Goal: Obtain resource: Download file/media

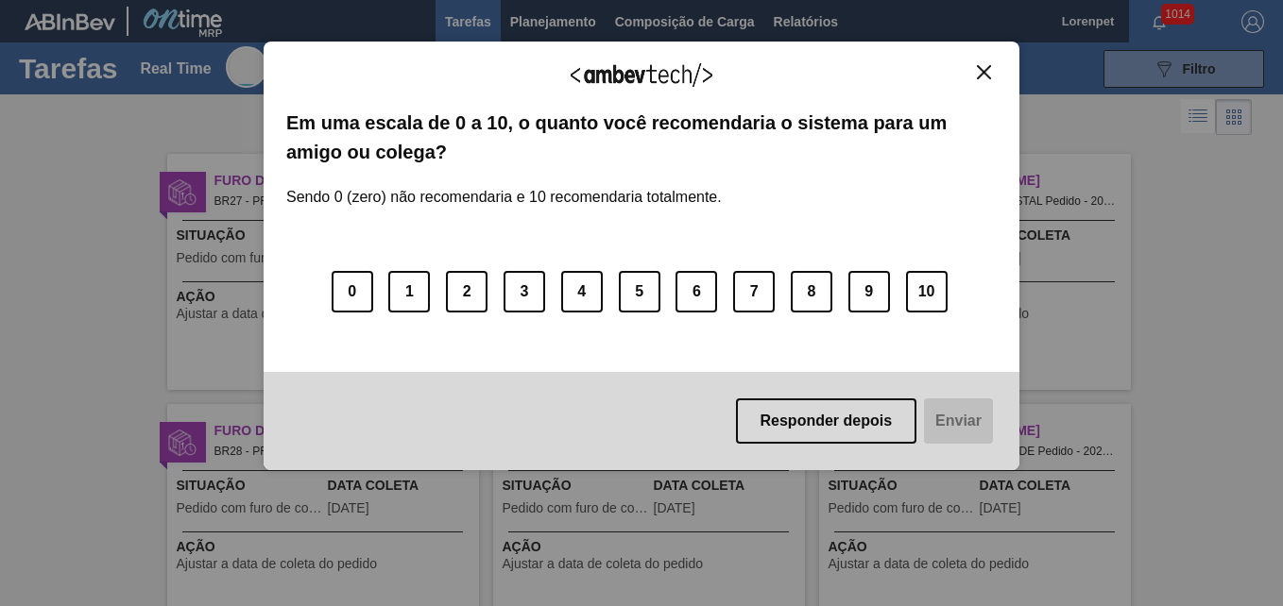
click at [989, 66] on img "Close" at bounding box center [984, 72] width 14 height 14
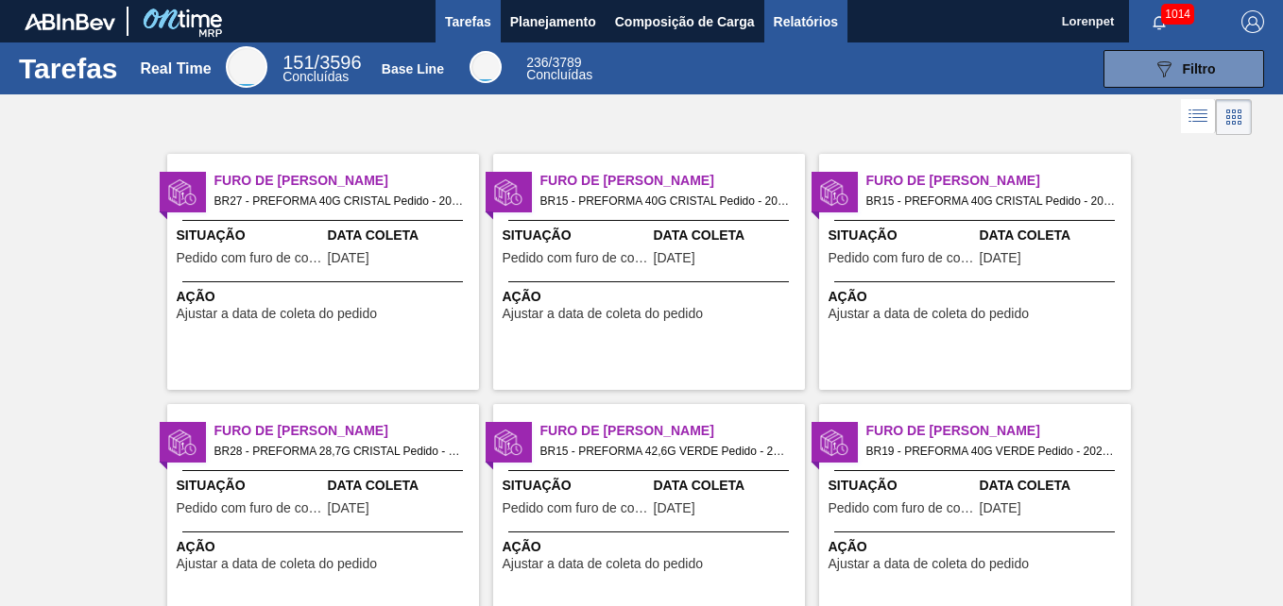
click at [839, 10] on button "Relatórios" at bounding box center [805, 21] width 83 height 42
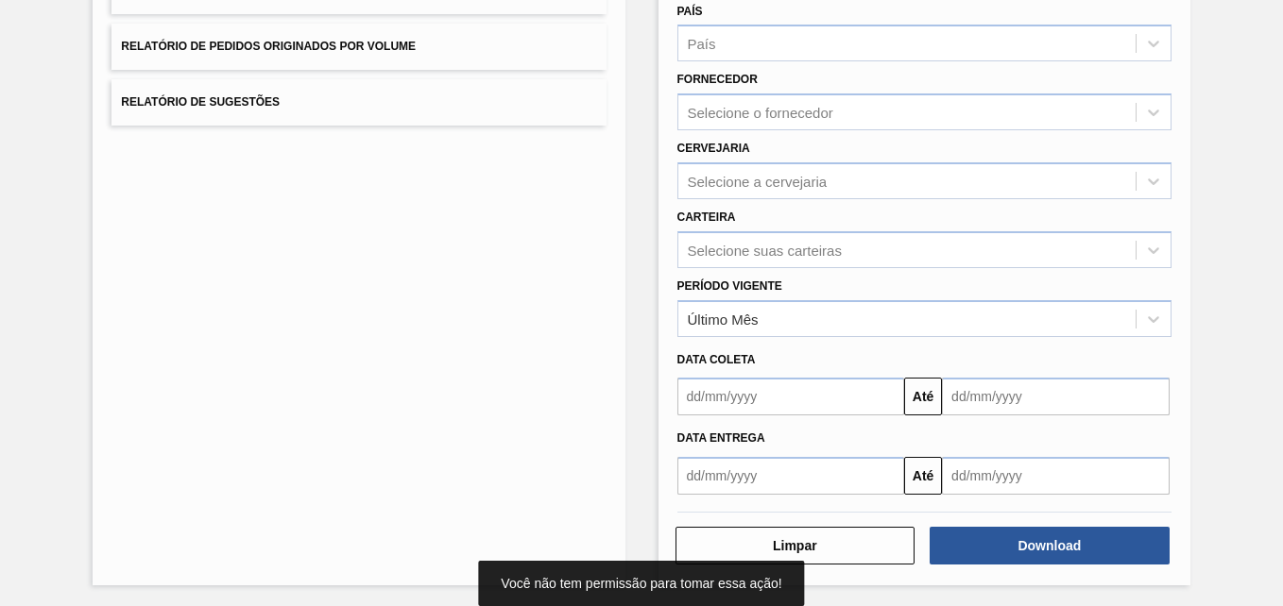
scroll to position [268, 0]
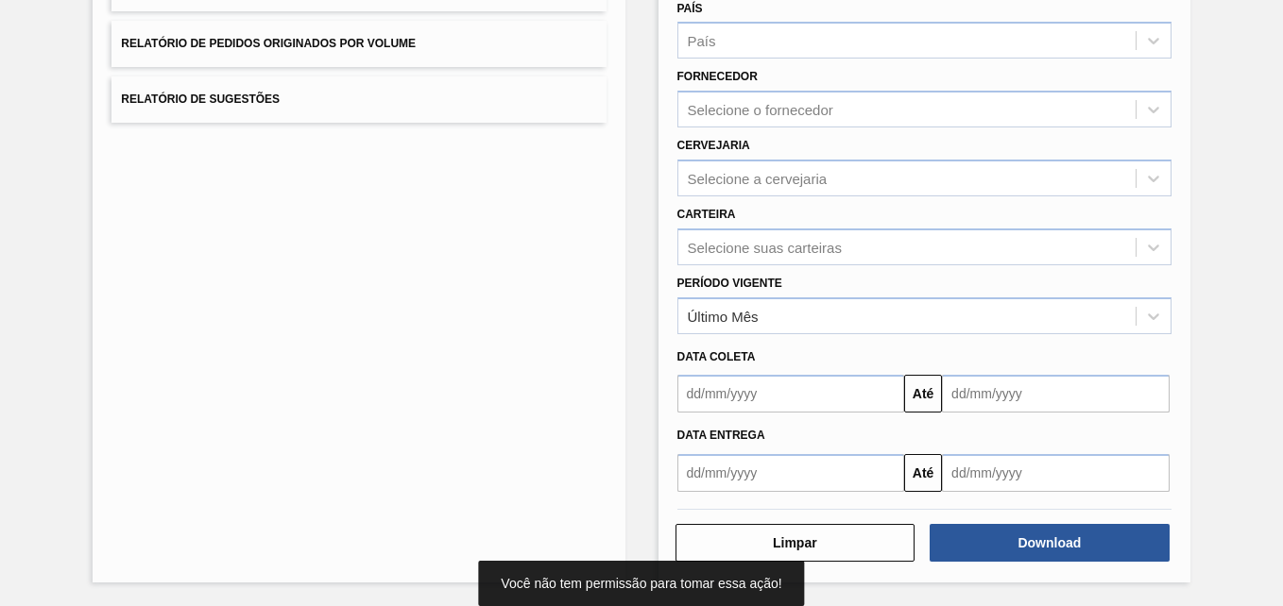
click at [828, 399] on input "text" at bounding box center [791, 394] width 228 height 38
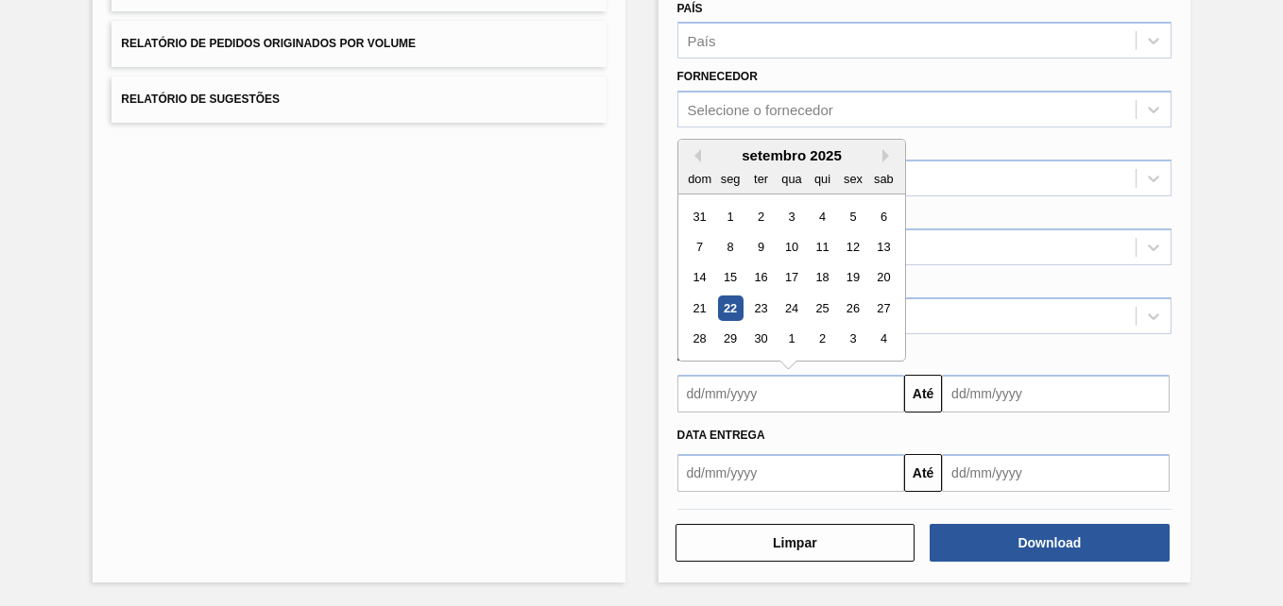
click at [733, 305] on div "22" at bounding box center [729, 308] width 25 height 25
type input "[DATE]"
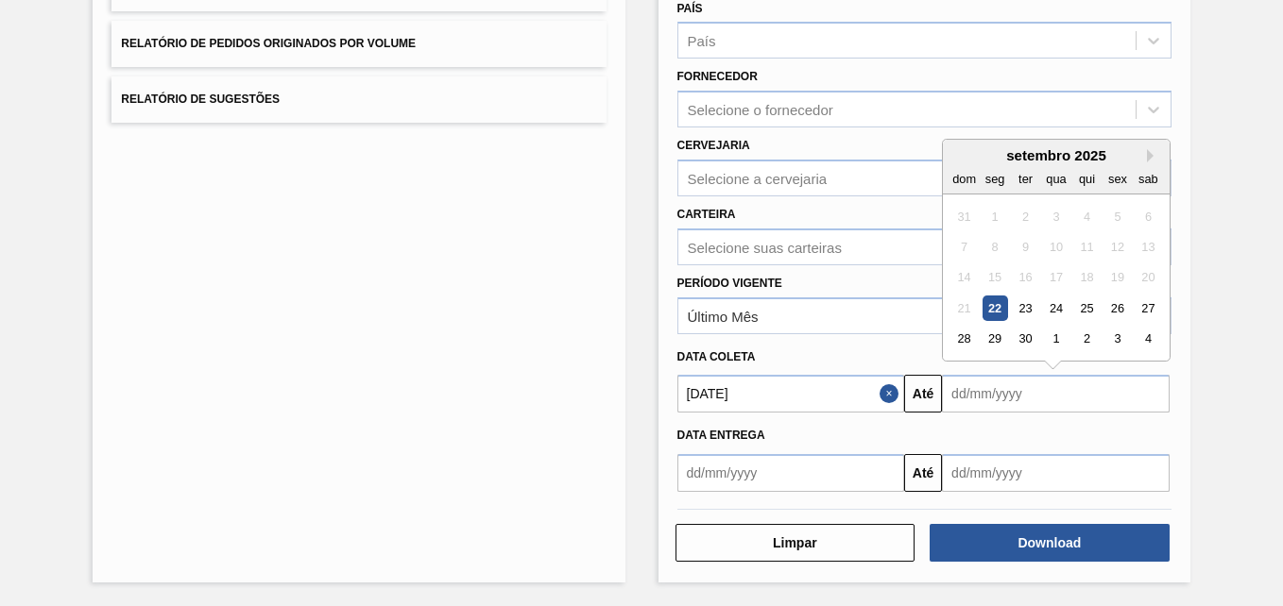
click at [994, 410] on input "text" at bounding box center [1056, 394] width 228 height 38
click at [1151, 324] on div "28 29 30 1 2 3 4" at bounding box center [1055, 339] width 214 height 30
click at [1152, 314] on div "27" at bounding box center [1147, 308] width 25 height 25
type input "27/09/2025"
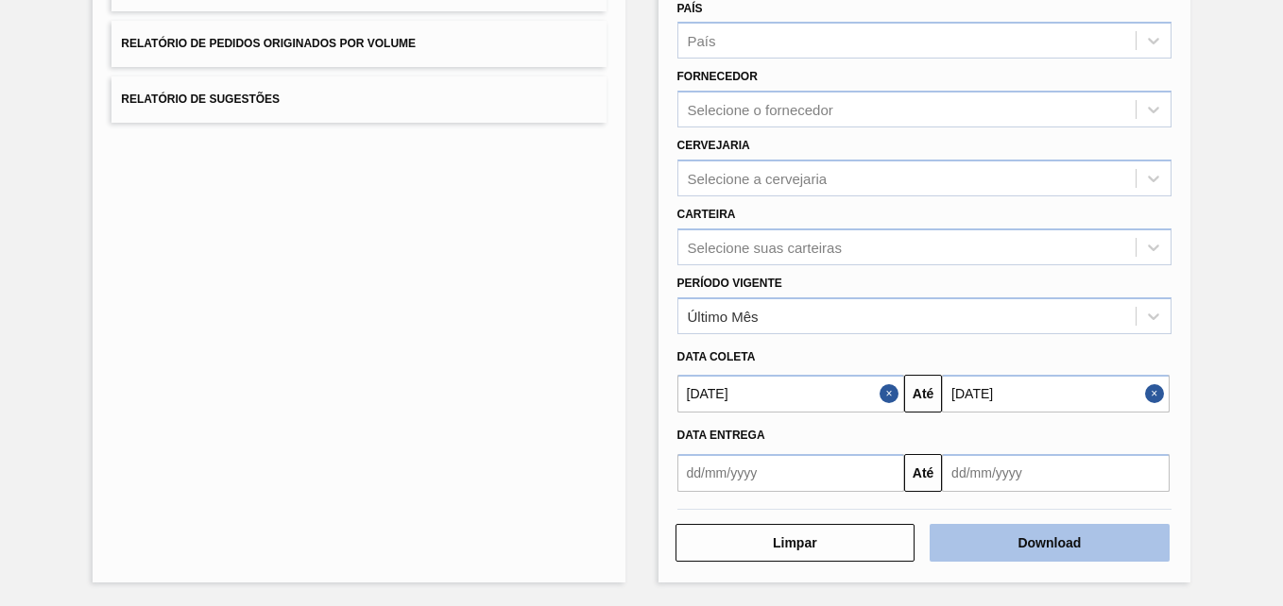
click at [1056, 542] on button "Download" at bounding box center [1049, 543] width 240 height 38
